Goal: Find specific page/section: Find specific page/section

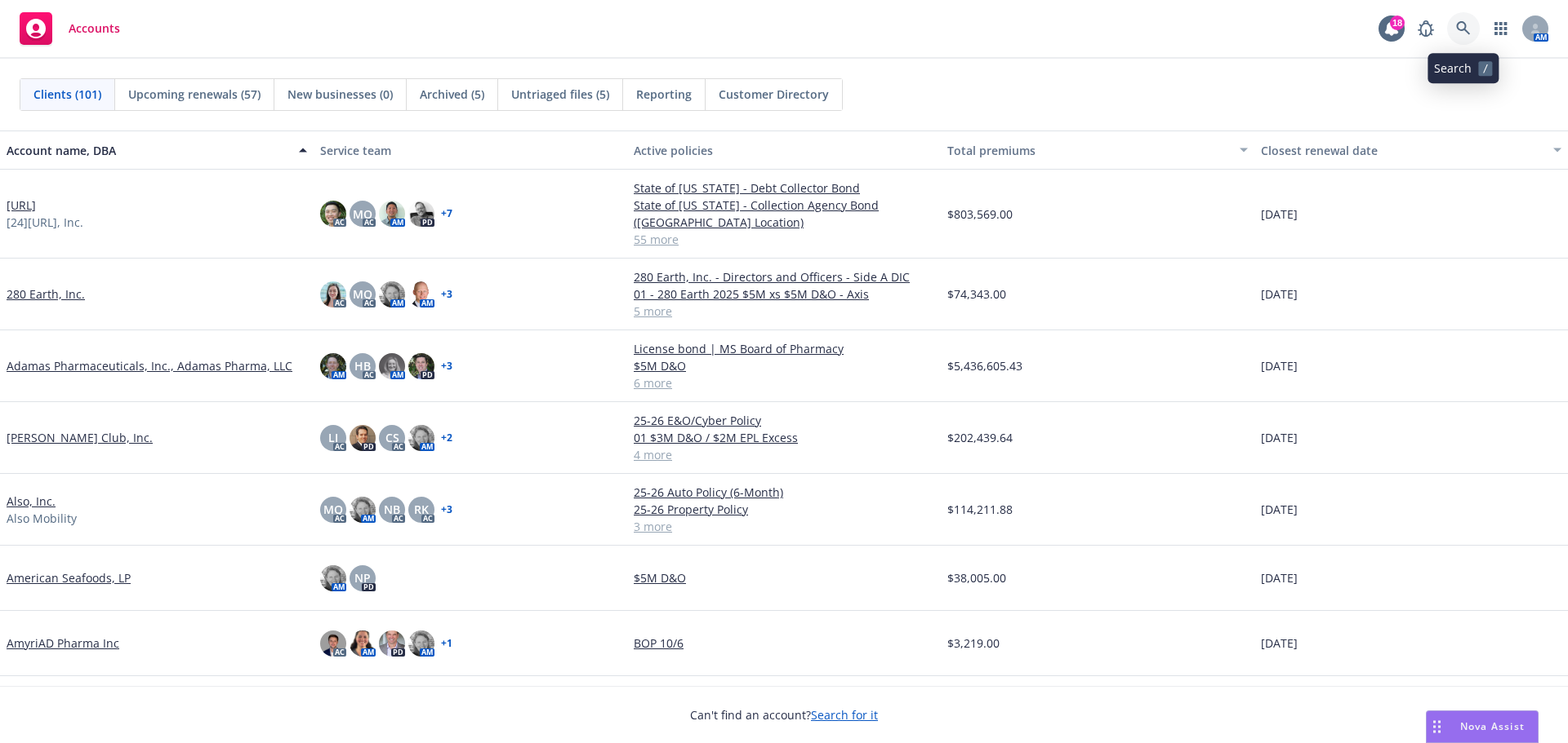
click at [1463, 25] on icon at bounding box center [1463, 28] width 15 height 15
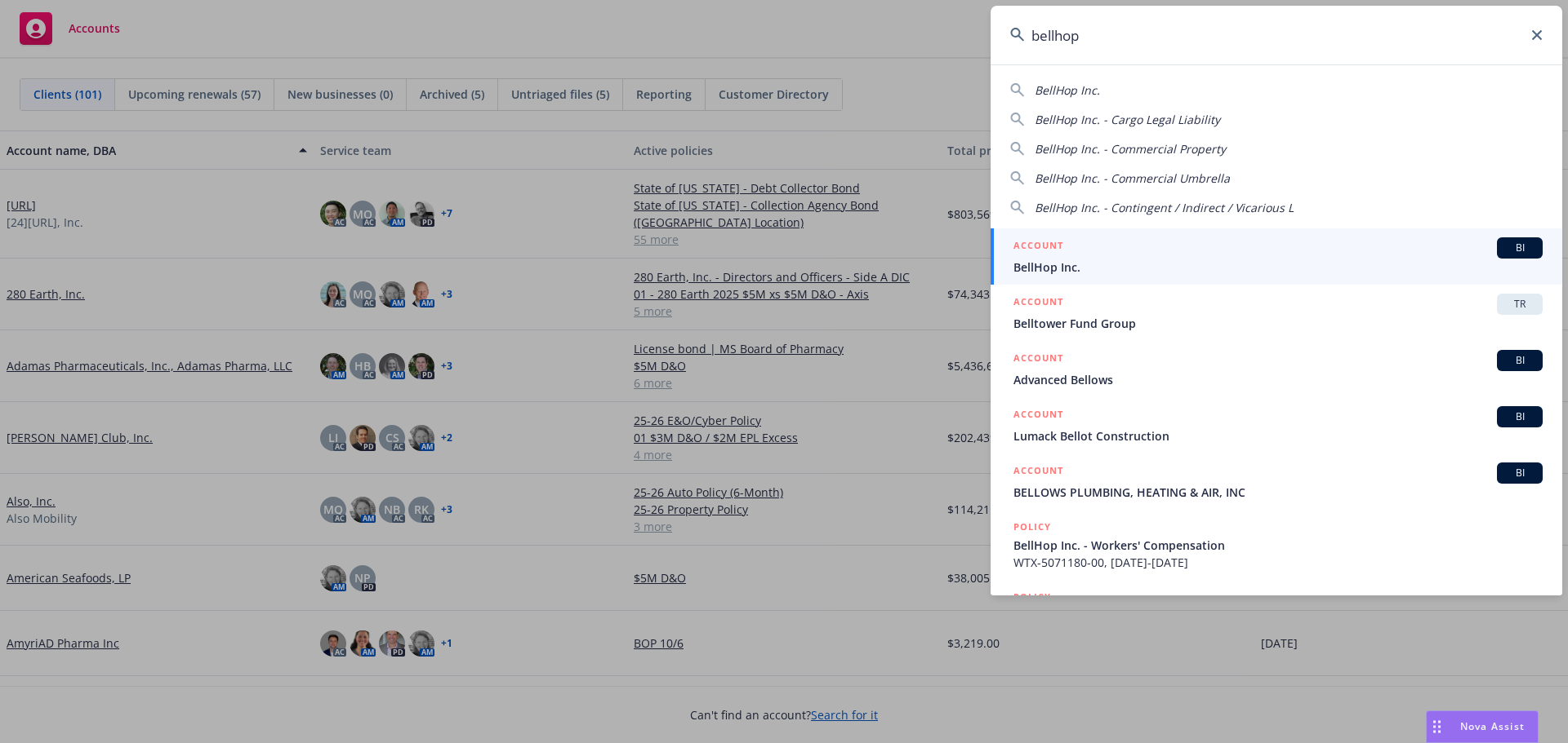
type input "bellhop"
click at [1505, 246] on span "BI" at bounding box center [1519, 248] width 33 height 15
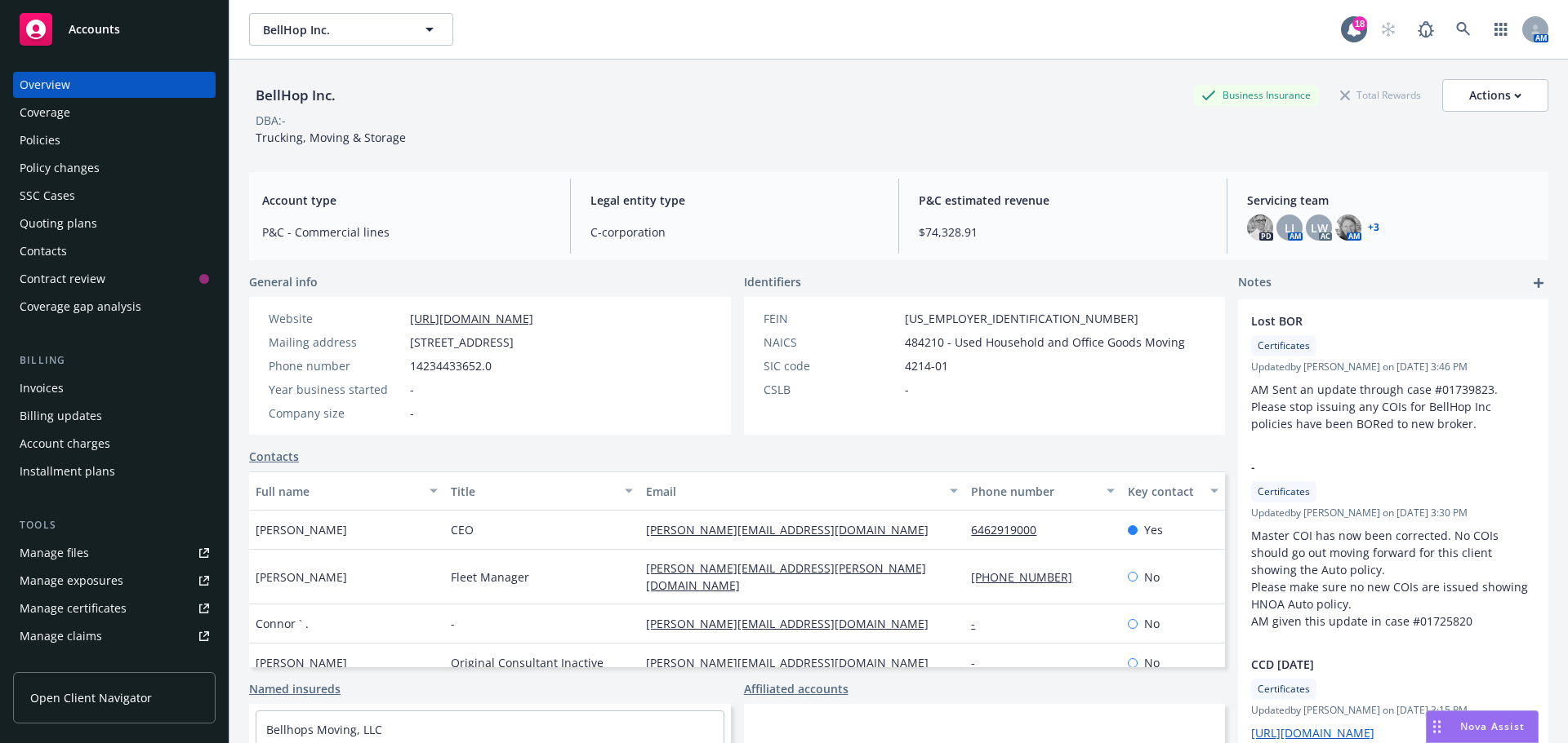
click at [48, 146] on div "Policies" at bounding box center [40, 140] width 41 height 26
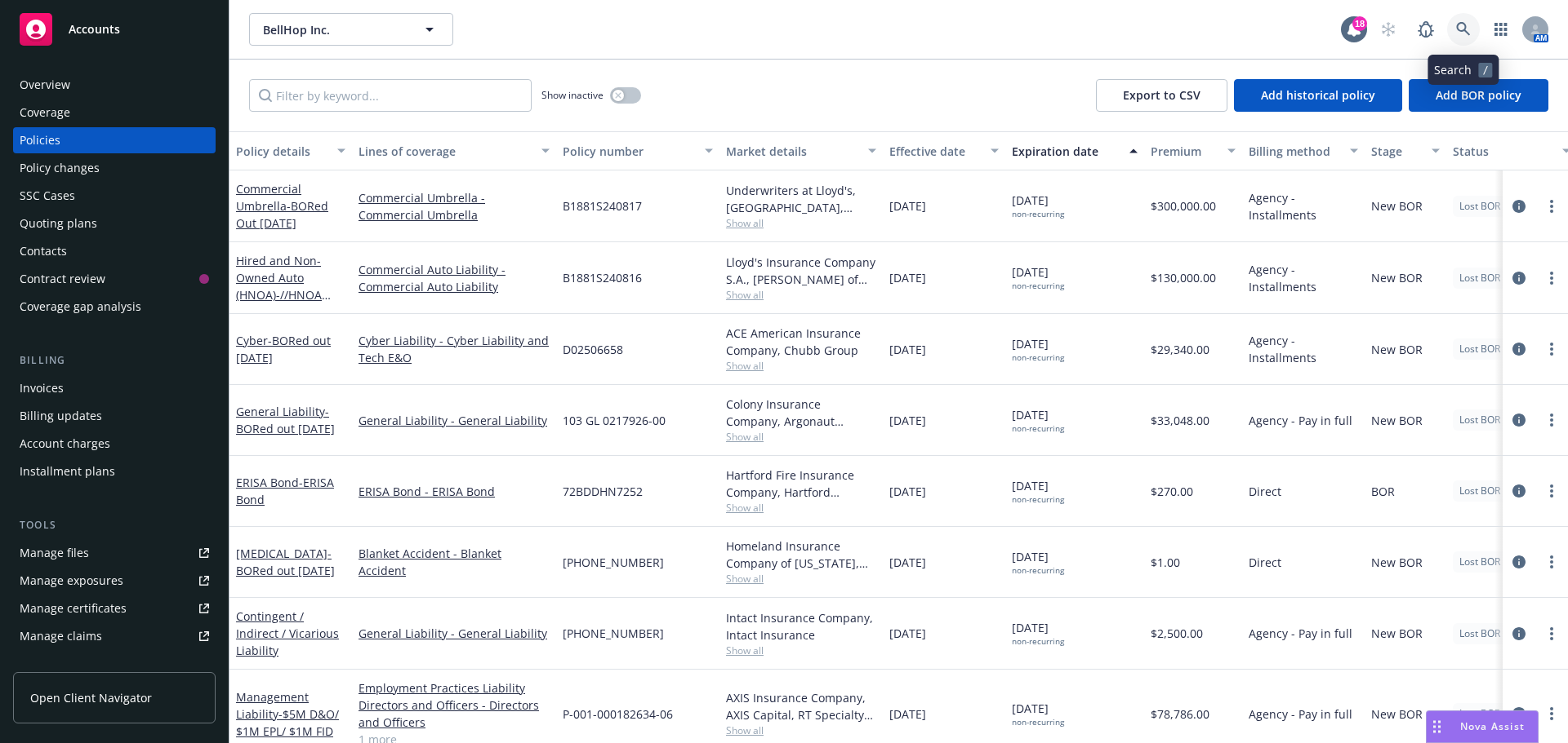
click at [1465, 26] on icon at bounding box center [1463, 29] width 14 height 14
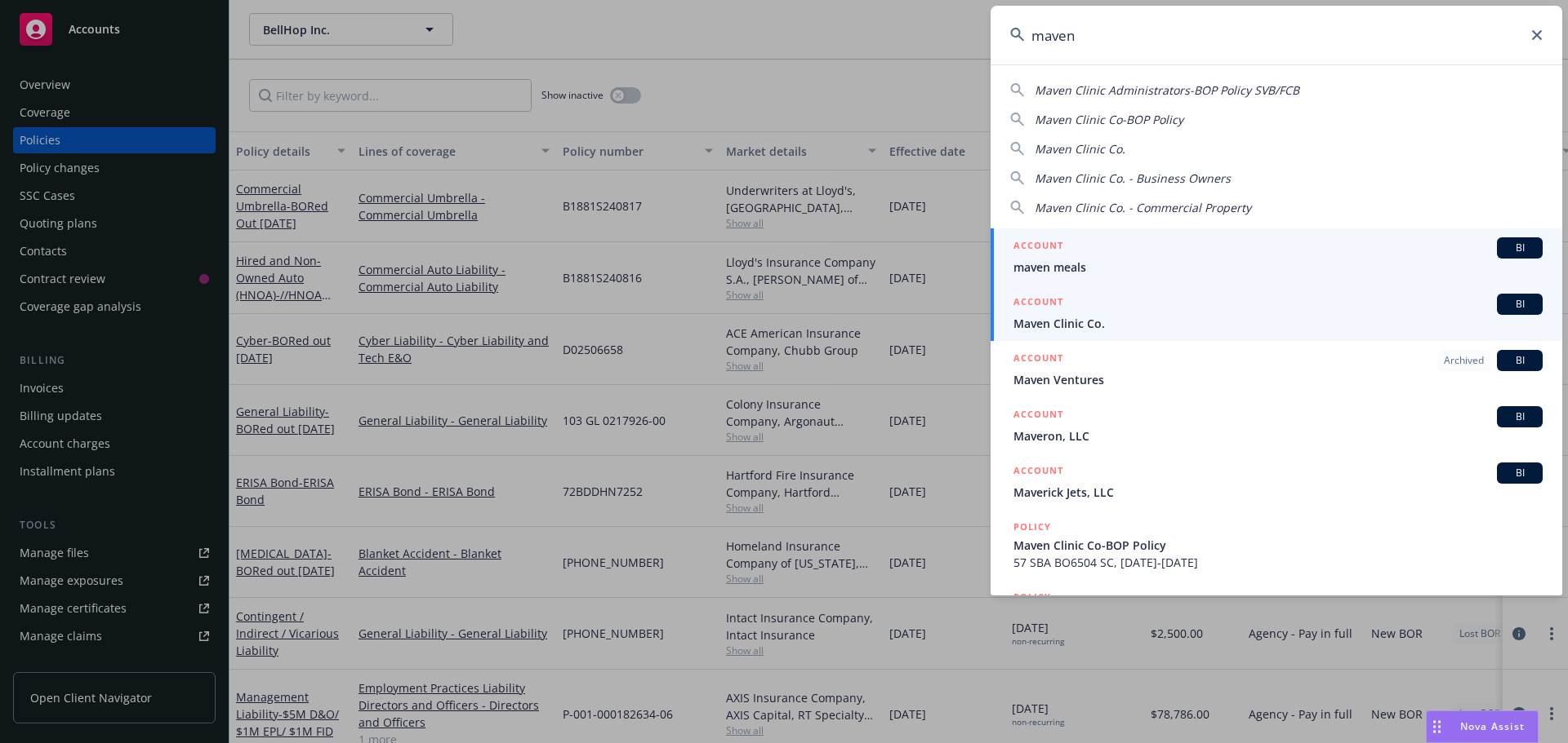
type input "maven"
click at [1517, 309] on span "BI" at bounding box center [1519, 304] width 33 height 15
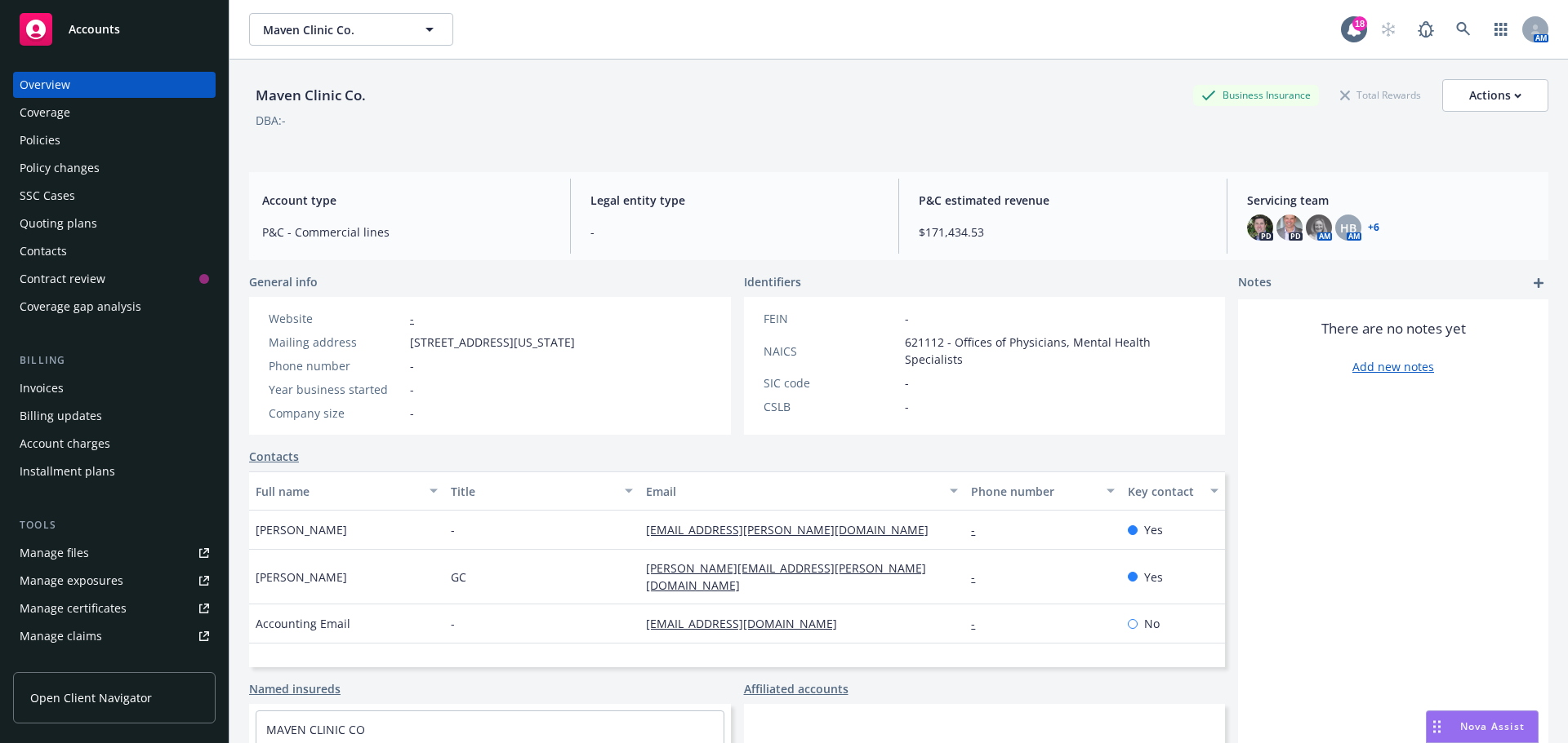
click at [1368, 229] on link "+ 6" at bounding box center [1373, 227] width 12 height 10
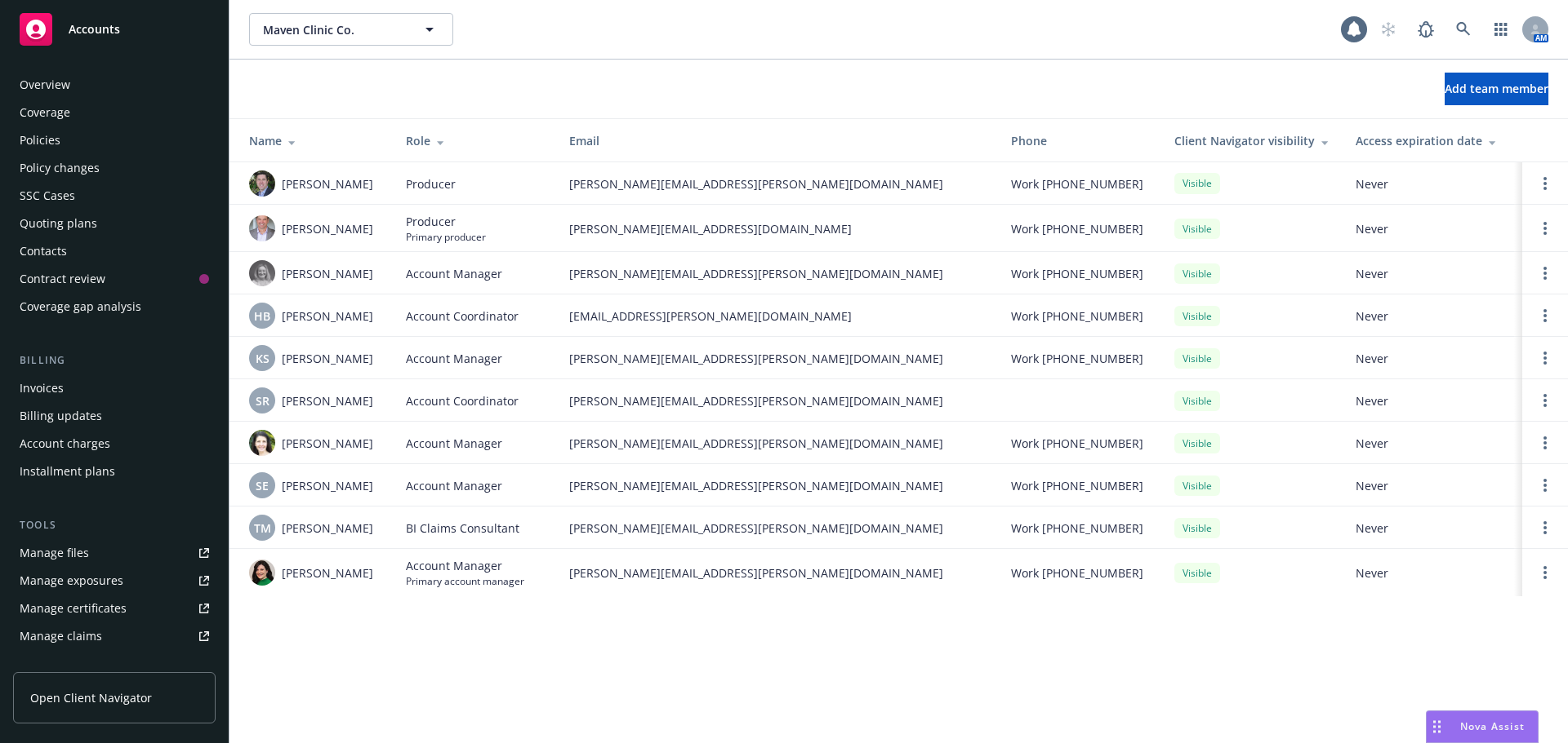
scroll to position [319, 0]
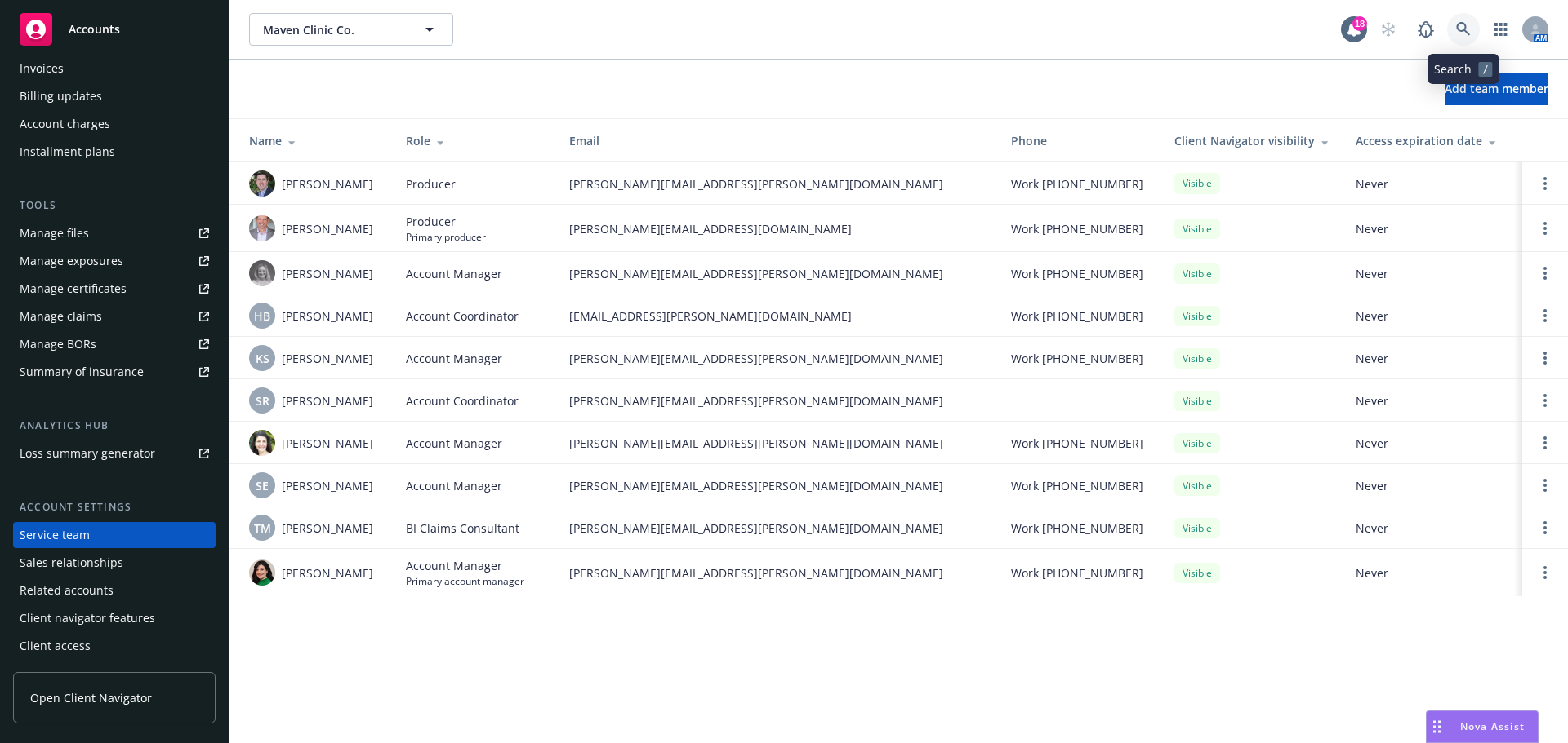
click at [1463, 28] on icon at bounding box center [1463, 29] width 15 height 15
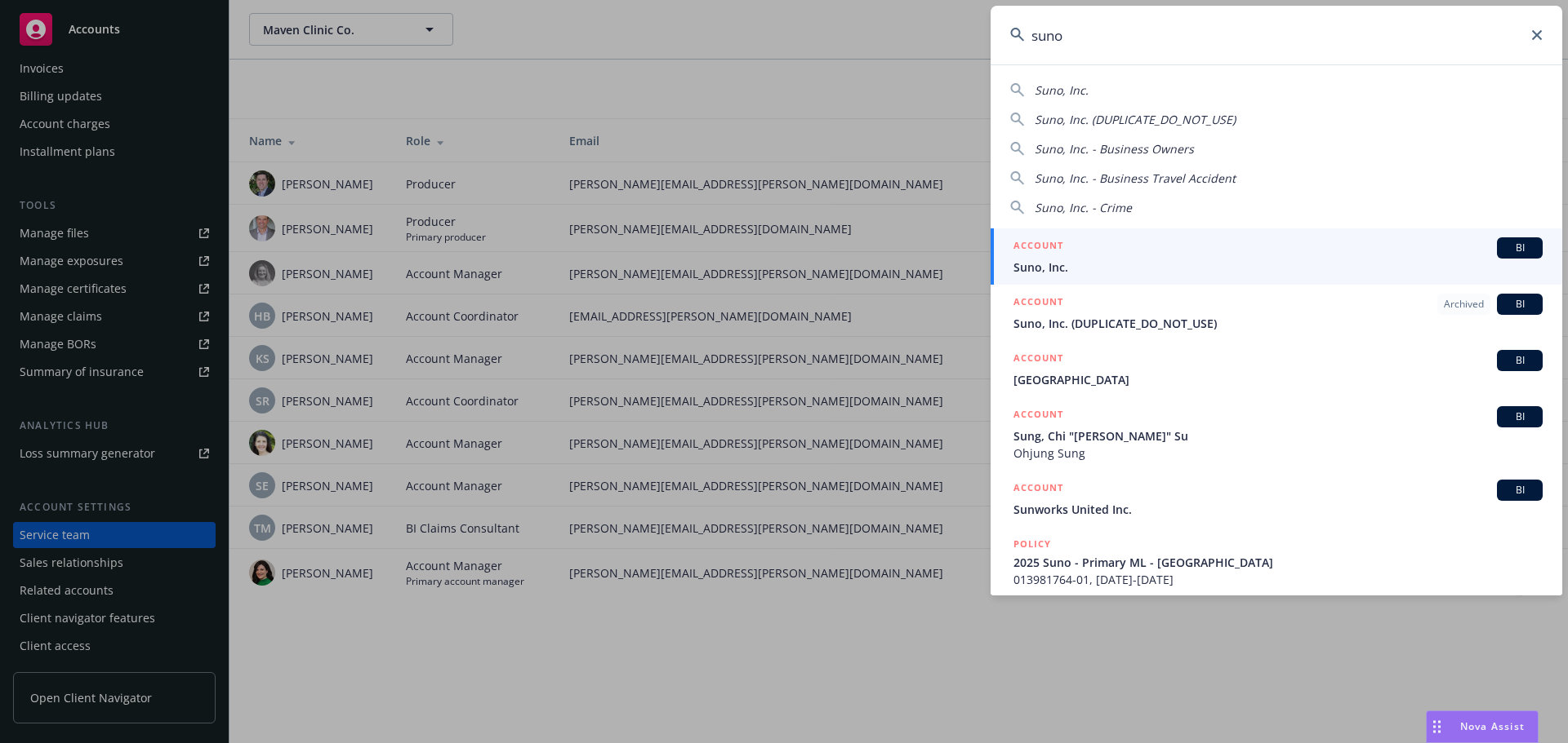
type input "suno"
click at [1503, 247] on span "BI" at bounding box center [1519, 248] width 33 height 15
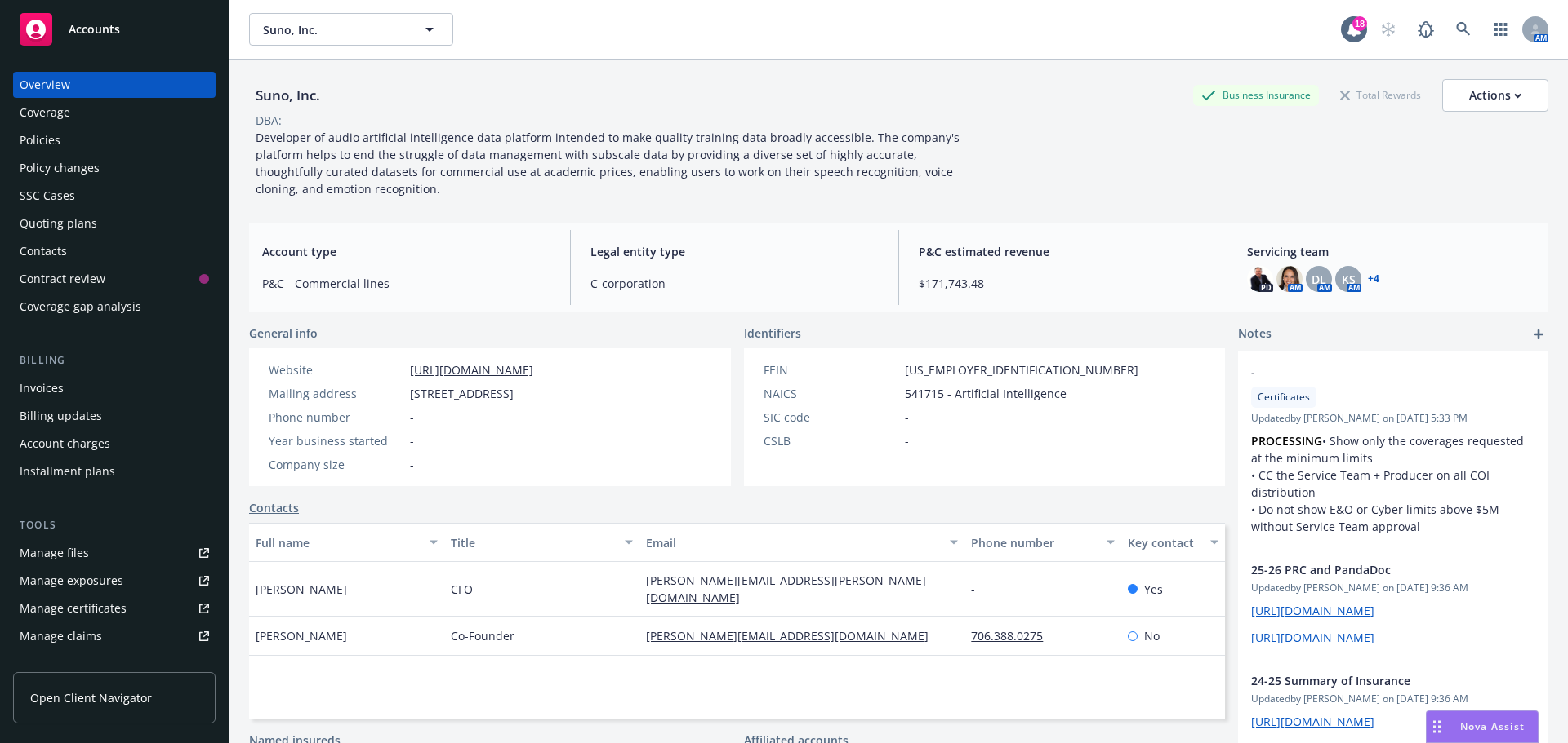
click at [48, 138] on div "Policies" at bounding box center [40, 140] width 41 height 26
